Goal: Task Accomplishment & Management: Manage account settings

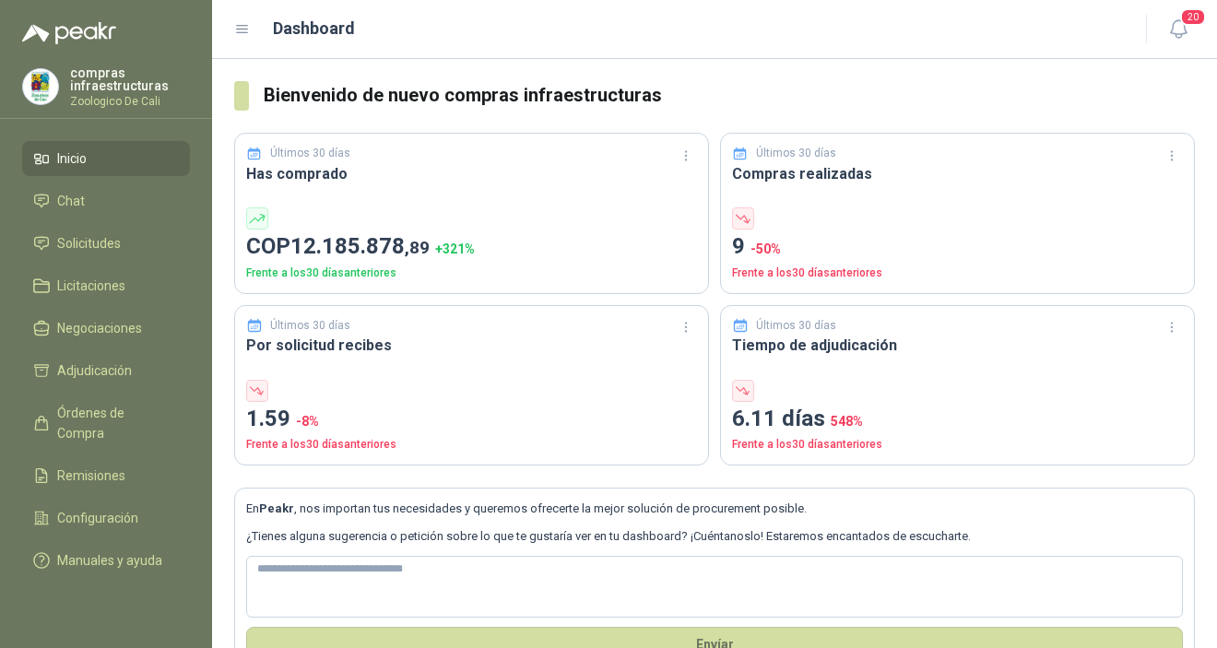
click at [102, 166] on li "Inicio" at bounding box center [106, 158] width 146 height 20
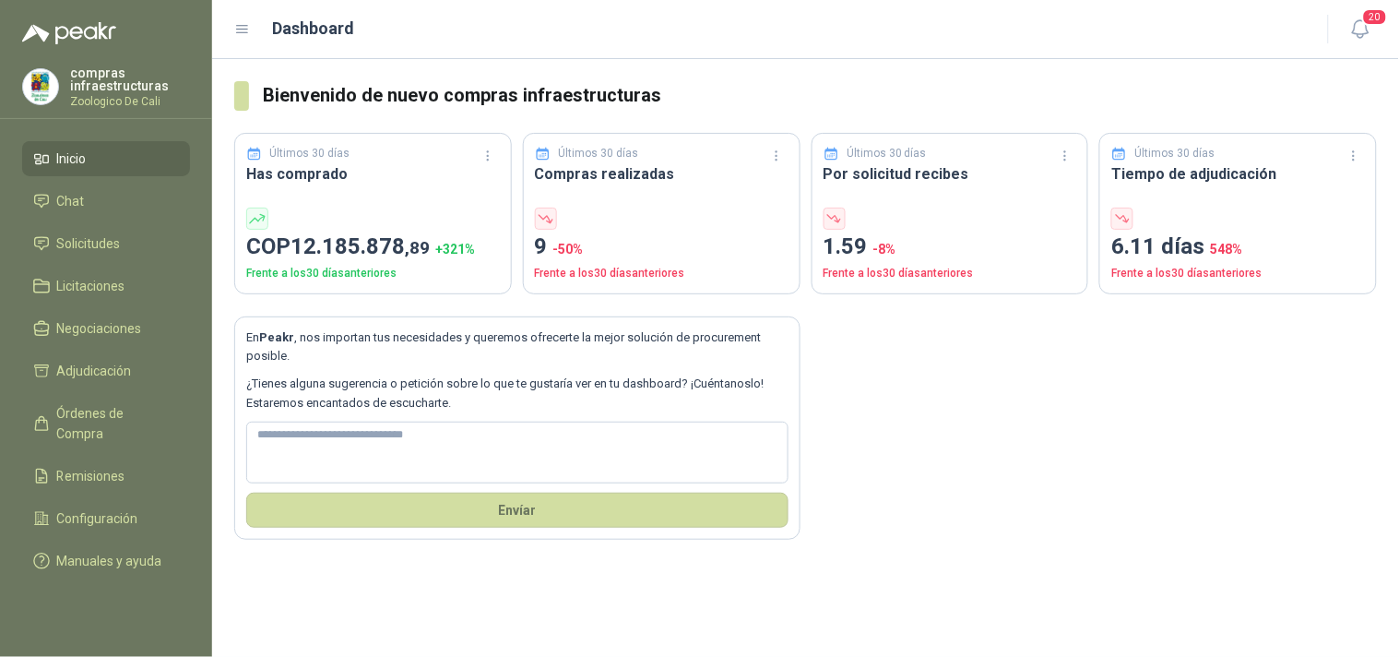
click at [100, 219] on ul "Inicio Chat Solicitudes Licitaciones Negociaciones Adjudicación Órdenes de Comp…" at bounding box center [106, 363] width 212 height 445
click at [104, 244] on span "Solicitudes" at bounding box center [89, 243] width 64 height 20
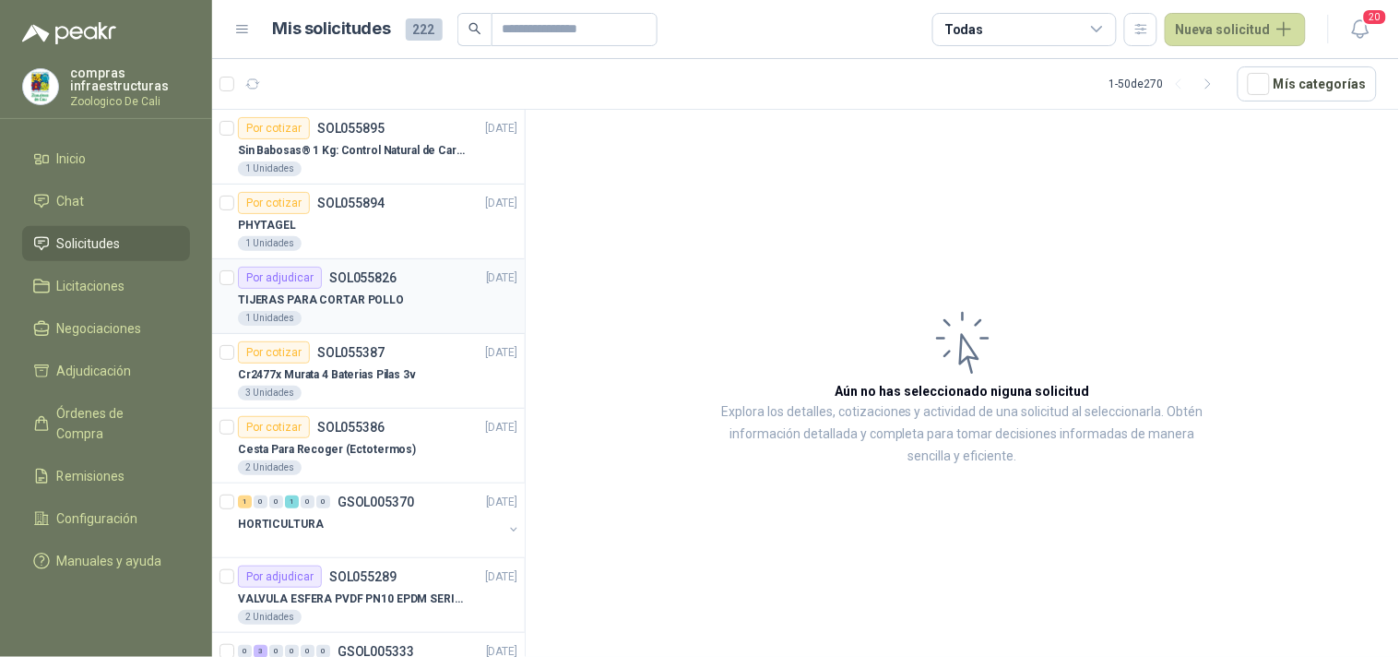
click at [393, 290] on div "TIJERAS PARA CORTAR POLLO" at bounding box center [377, 300] width 279 height 22
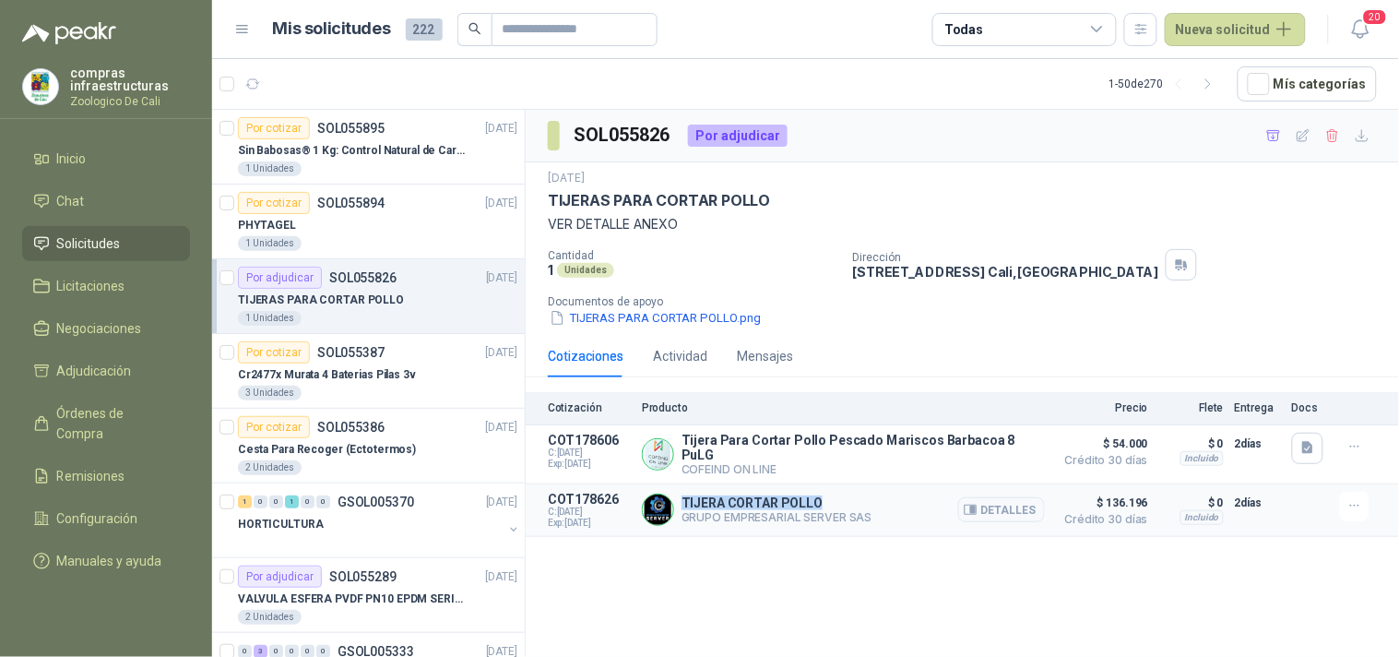
drag, startPoint x: 842, startPoint y: 498, endPoint x: 683, endPoint y: 500, distance: 158.6
click at [683, 500] on p "TIJERA CORTAR POLLO" at bounding box center [777, 502] width 191 height 15
copy p "TIJERA CORTAR POLLO"
click at [1003, 519] on div "Detalles" at bounding box center [1001, 510] width 87 height 37
click at [1018, 507] on button "Detalles" at bounding box center [1001, 509] width 87 height 25
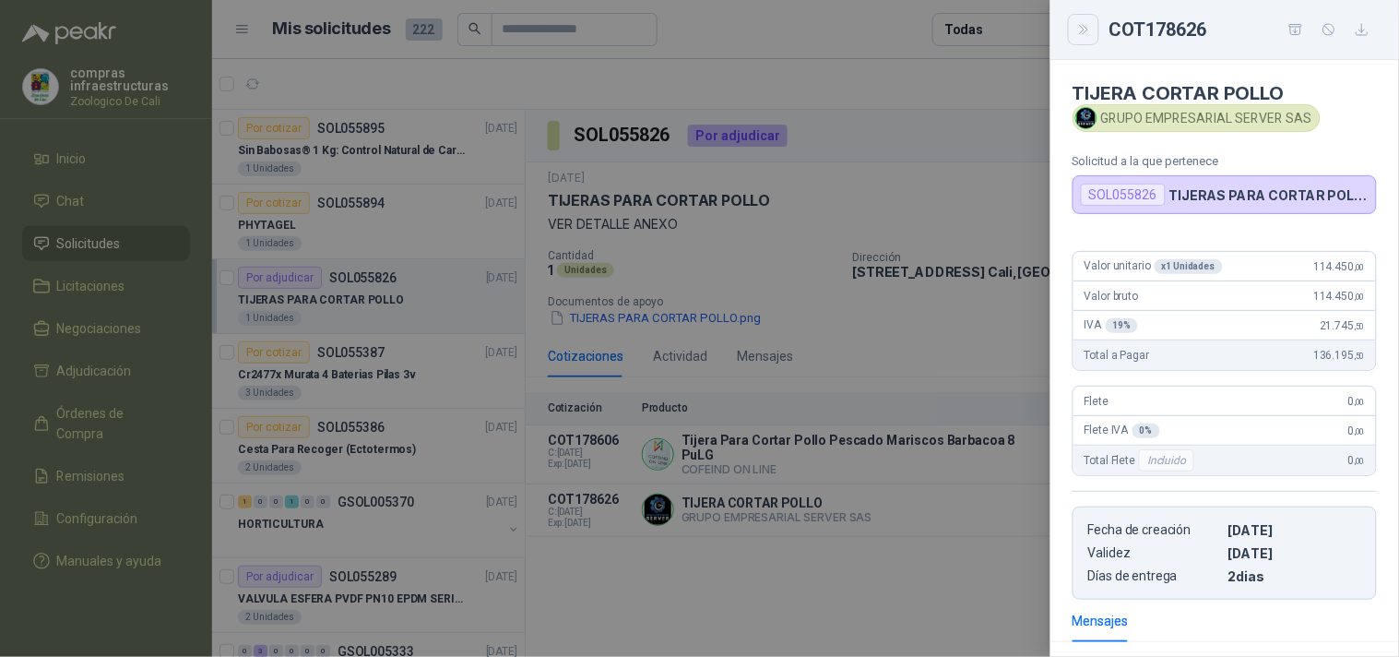
click at [1089, 22] on icon "Close" at bounding box center [1084, 30] width 16 height 16
